Goal: Navigation & Orientation: Find specific page/section

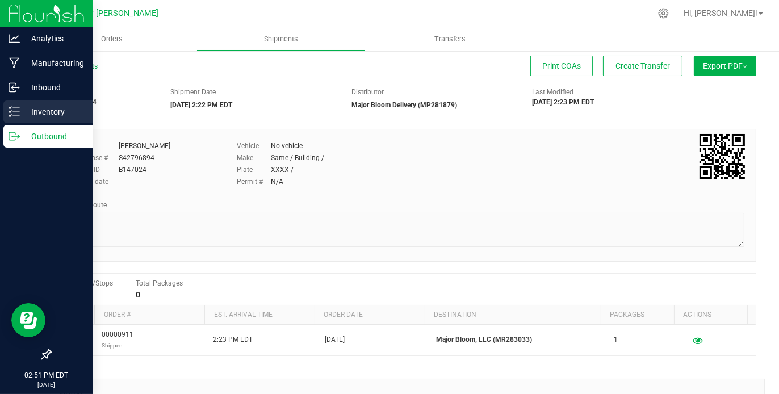
click at [44, 109] on p "Inventory" at bounding box center [54, 112] width 68 height 14
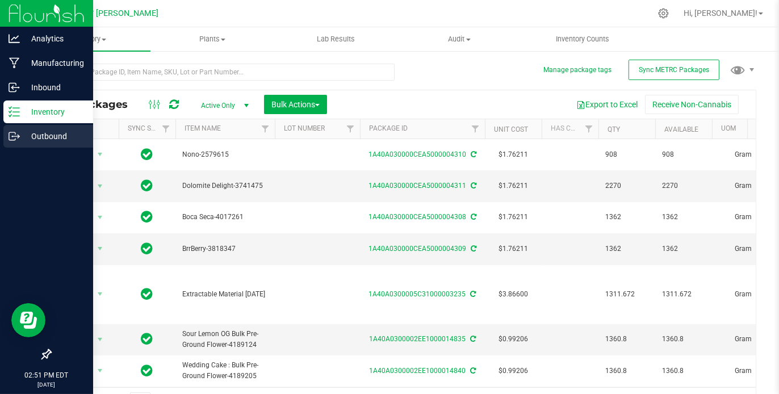
click at [48, 132] on p "Outbound" at bounding box center [54, 136] width 68 height 14
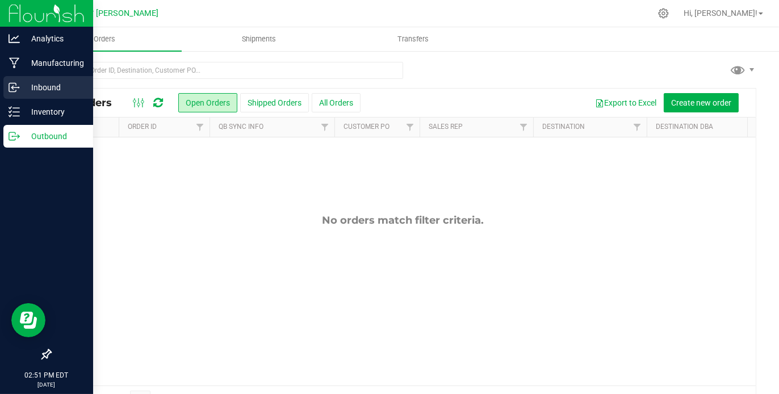
click at [36, 80] on div "Inbound" at bounding box center [48, 87] width 90 height 23
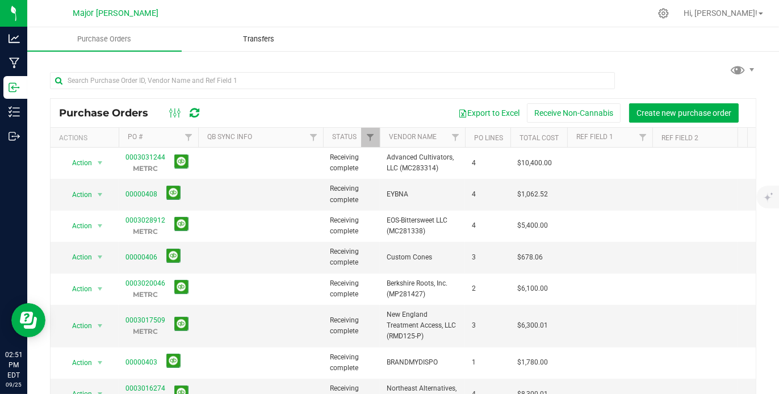
click at [258, 43] on span "Transfers" at bounding box center [259, 39] width 62 height 10
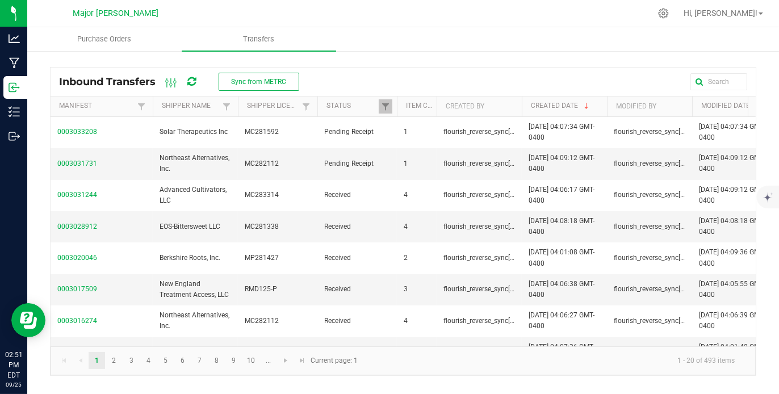
click at [192, 77] on icon at bounding box center [191, 82] width 9 height 10
